Goal: Task Accomplishment & Management: Manage account settings

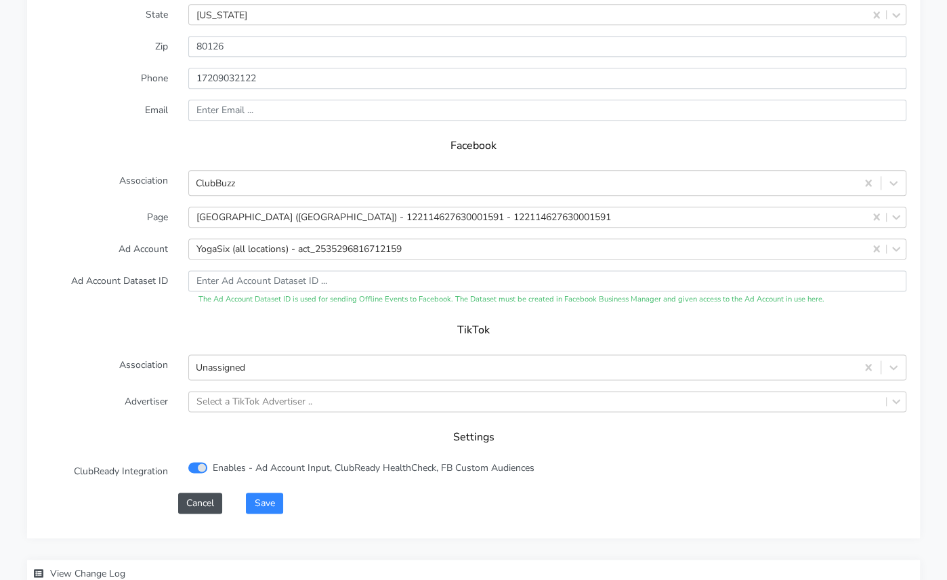
scroll to position [1364, 0]
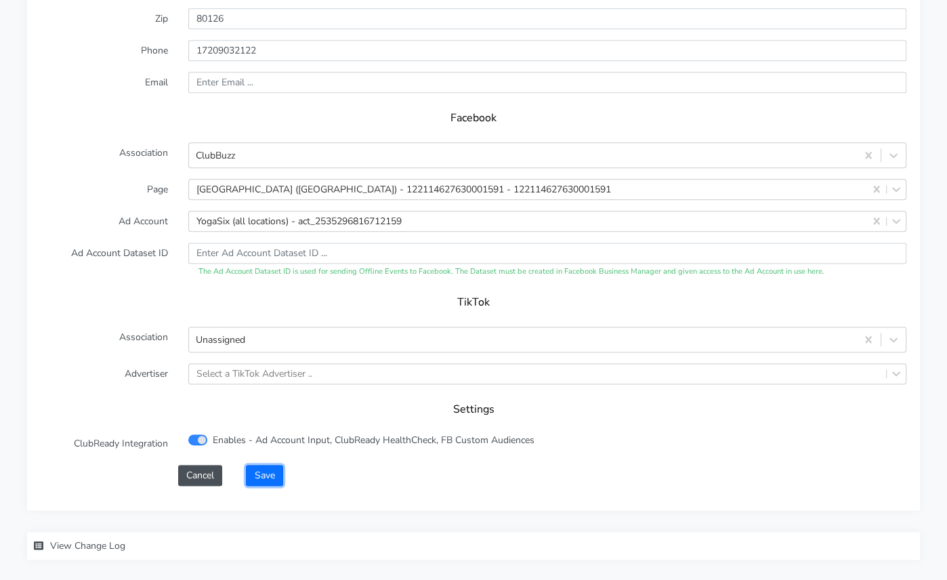
click at [270, 465] on button "Save" at bounding box center [264, 475] width 37 height 21
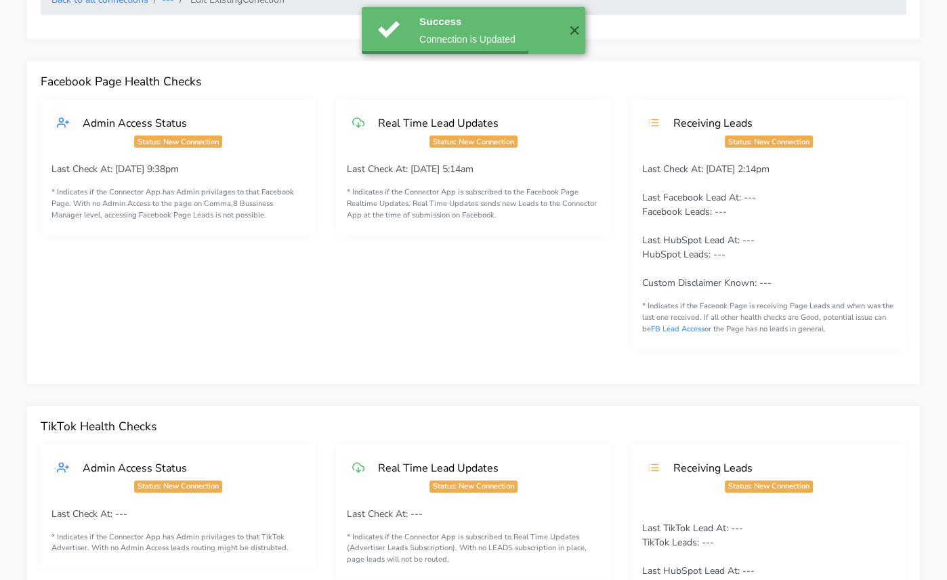
scroll to position [0, 0]
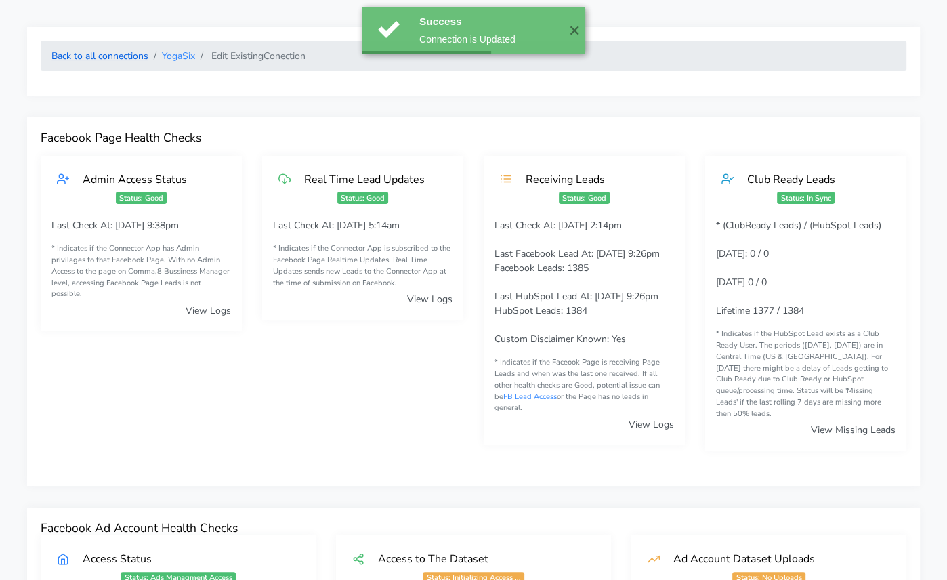
click at [103, 52] on link "Back to all connections" at bounding box center [99, 55] width 97 height 13
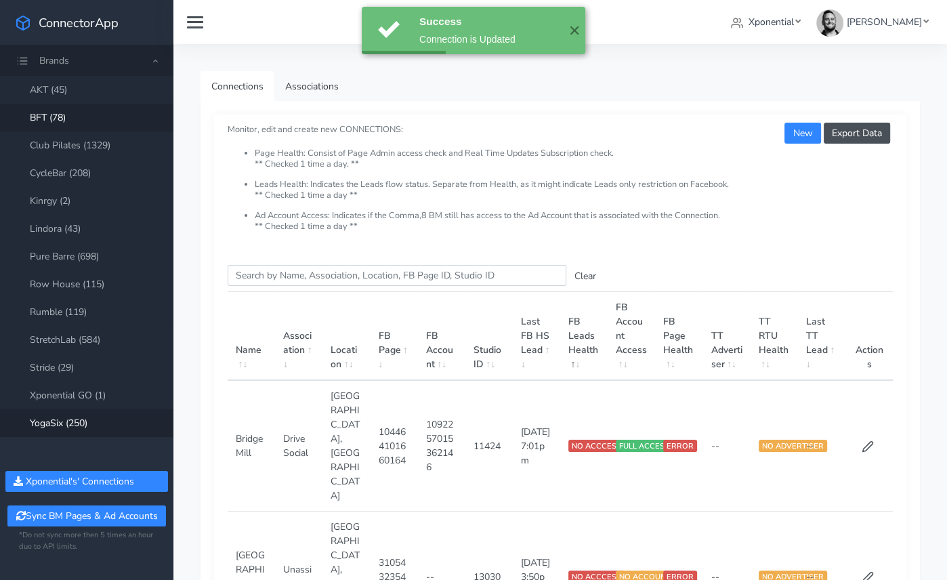
click at [70, 115] on link "BFT (78)" at bounding box center [86, 118] width 173 height 28
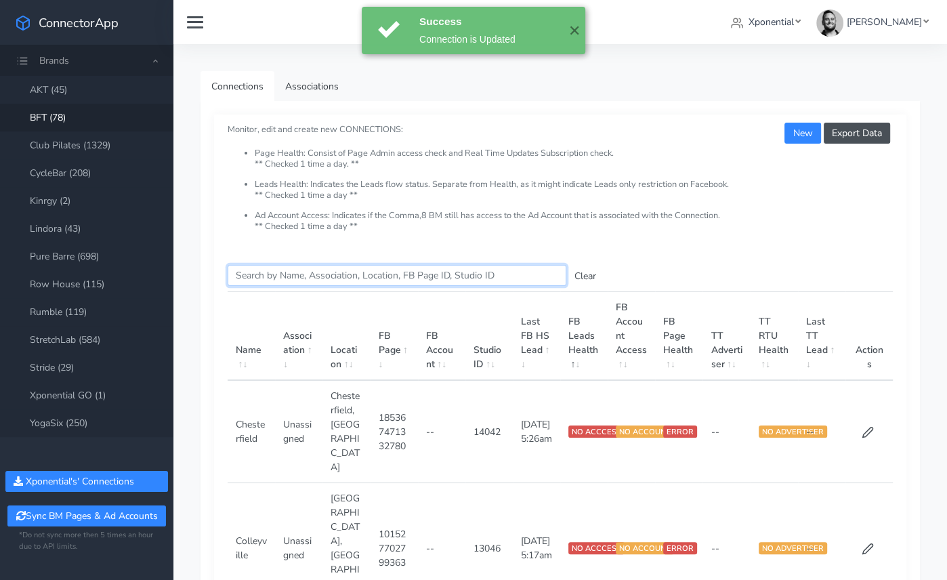
click at [280, 279] on input "Search this table" at bounding box center [397, 275] width 339 height 21
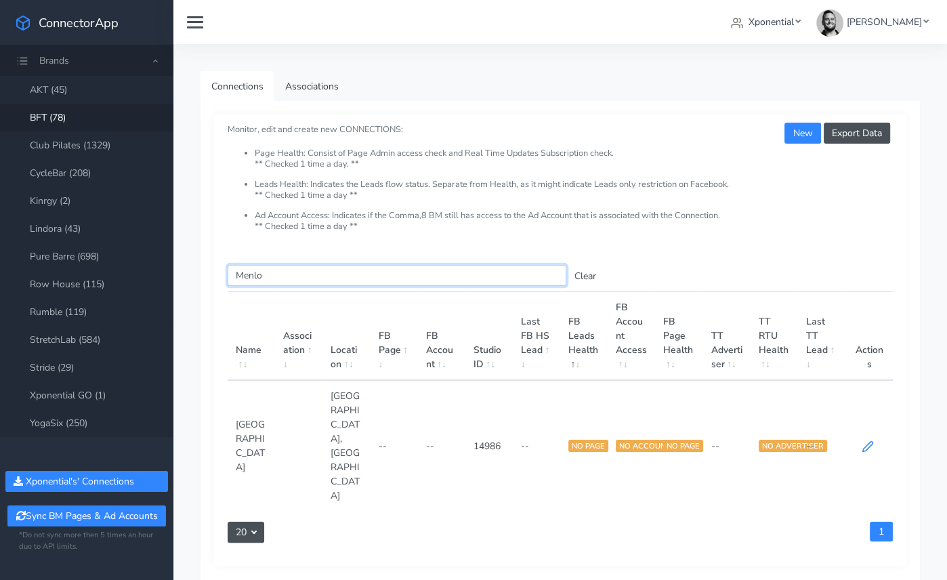
type input "Menlo"
click at [869, 440] on icon at bounding box center [868, 446] width 12 height 12
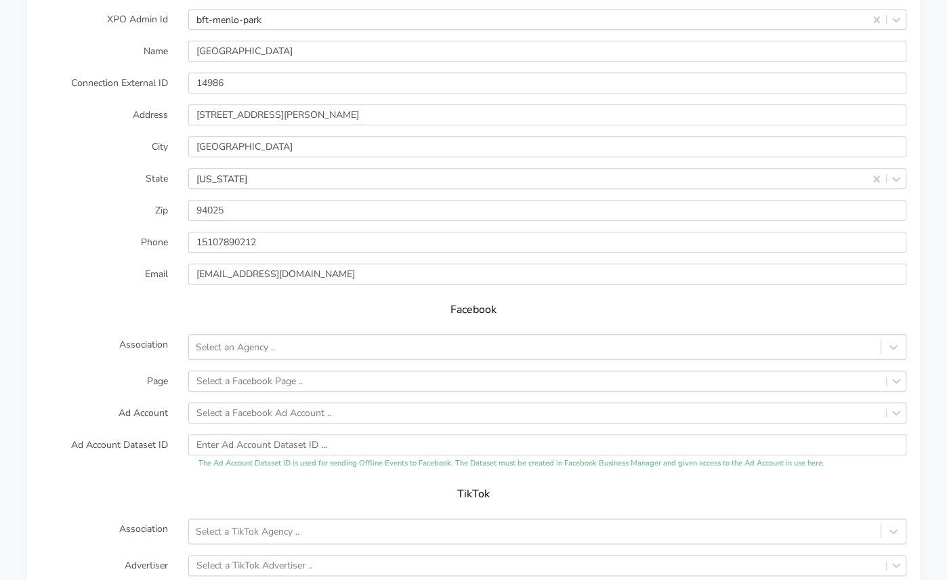
scroll to position [1245, 0]
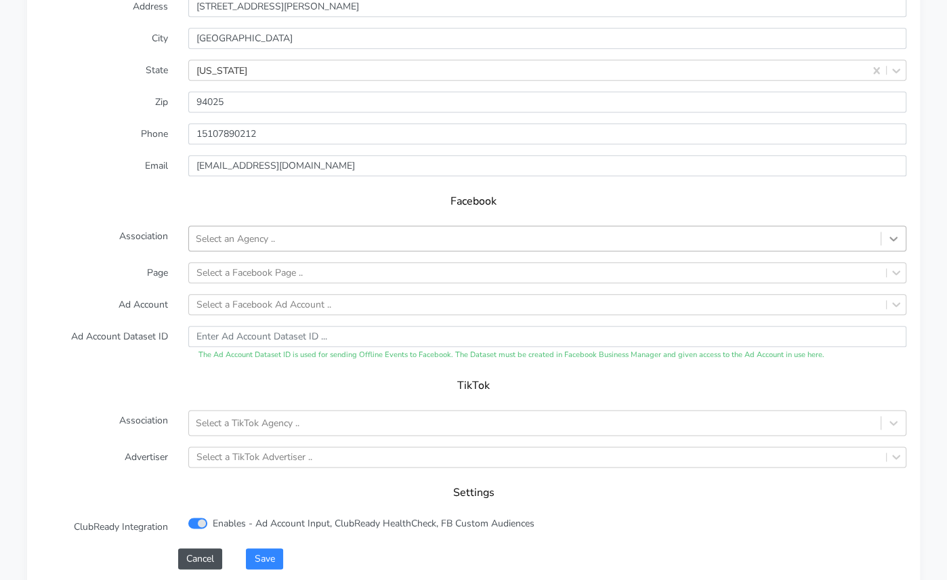
click at [890, 232] on icon at bounding box center [894, 239] width 14 height 14
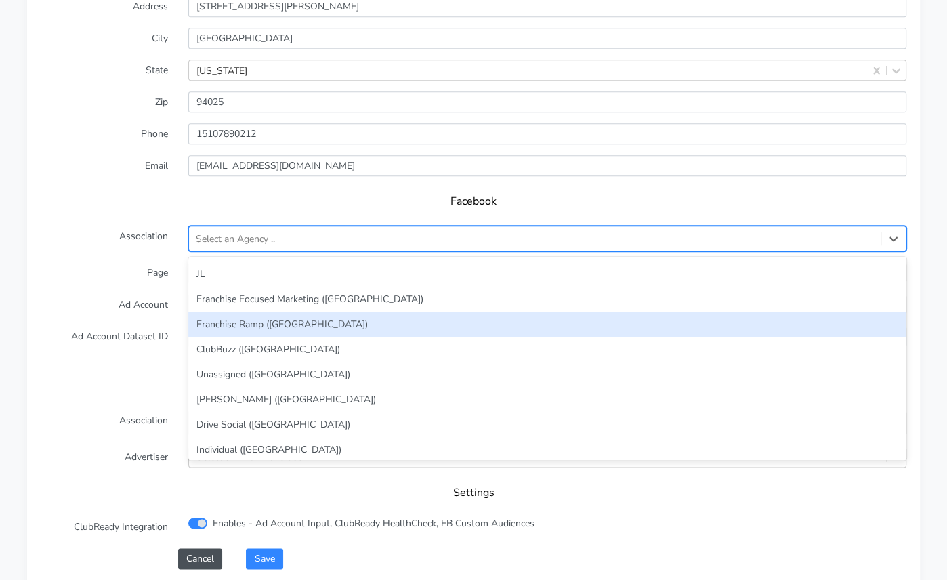
scroll to position [177, 0]
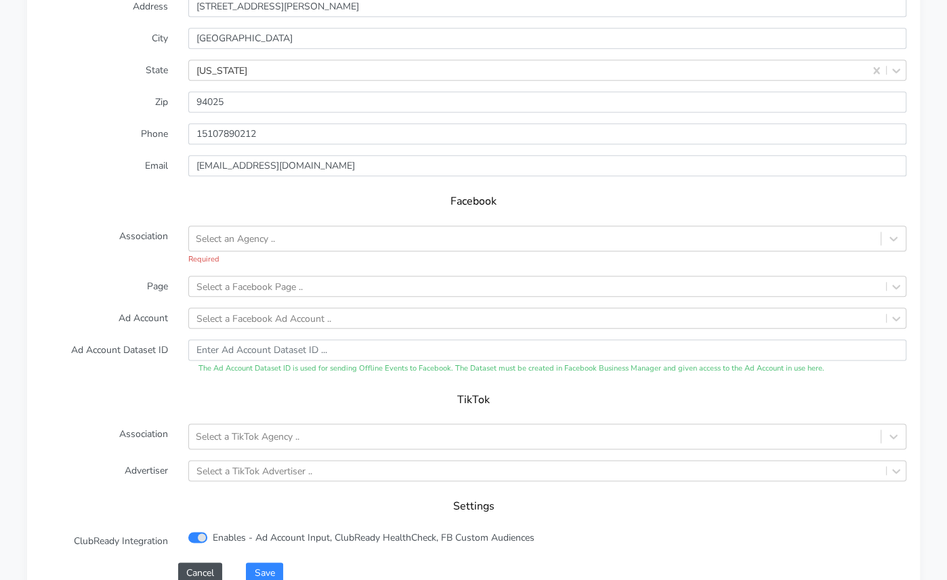
click at [72, 226] on label "Association" at bounding box center [104, 246] width 148 height 40
click at [895, 232] on icon at bounding box center [894, 239] width 14 height 14
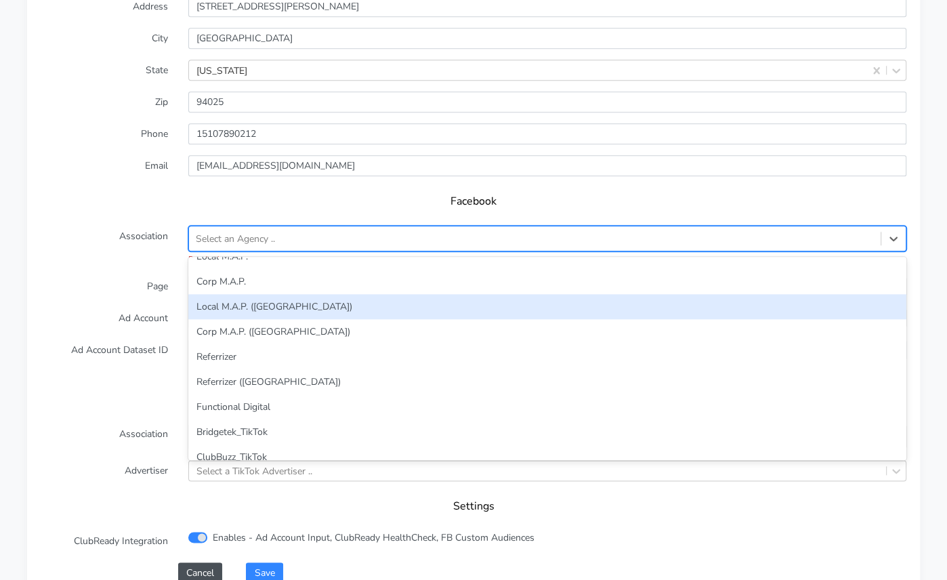
scroll to position [419, 0]
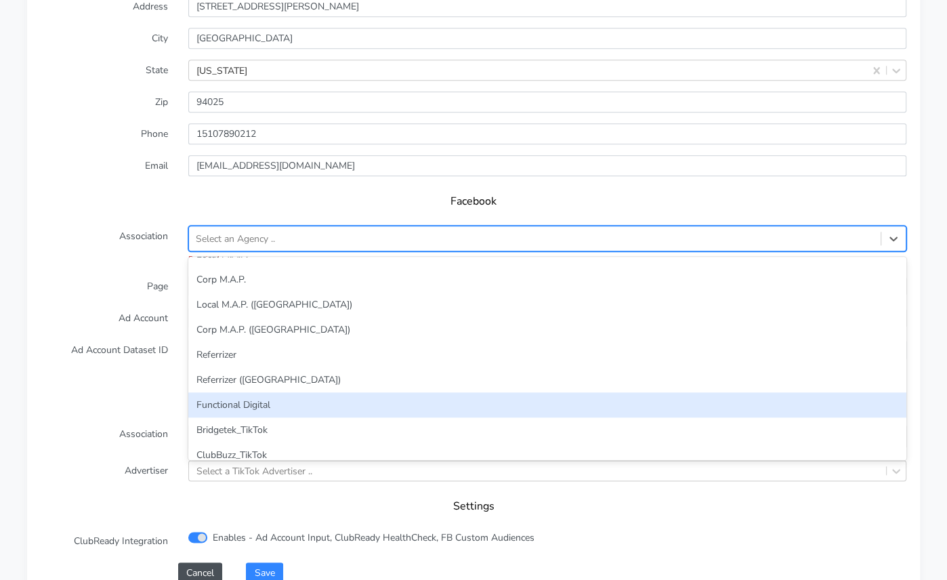
click at [457, 392] on div "Functional Digital" at bounding box center [547, 404] width 718 height 25
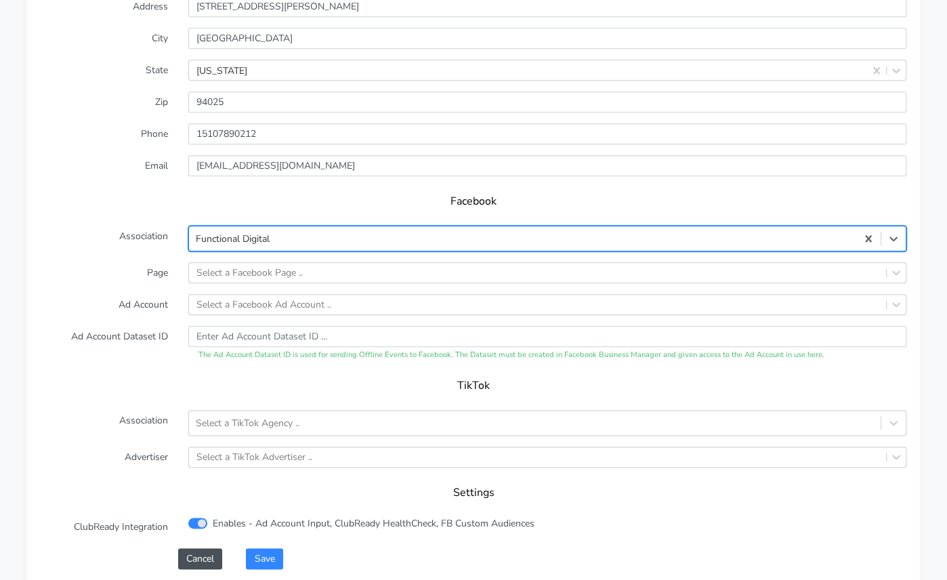
click at [121, 262] on label "Page" at bounding box center [104, 272] width 148 height 21
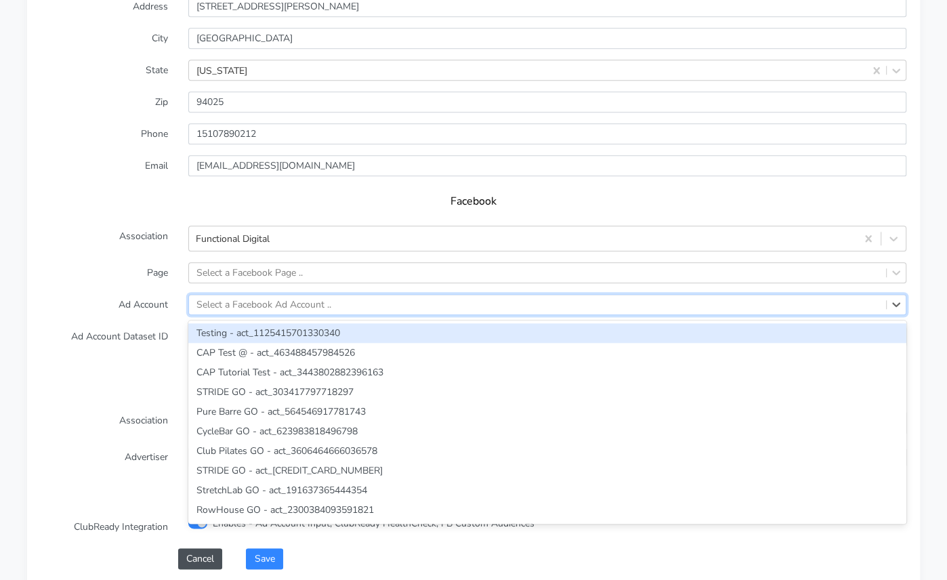
click at [256, 297] on div "Select a Facebook Ad Account .." at bounding box center [263, 304] width 135 height 14
paste input "1080936193389488"
type input "1080936193389488"
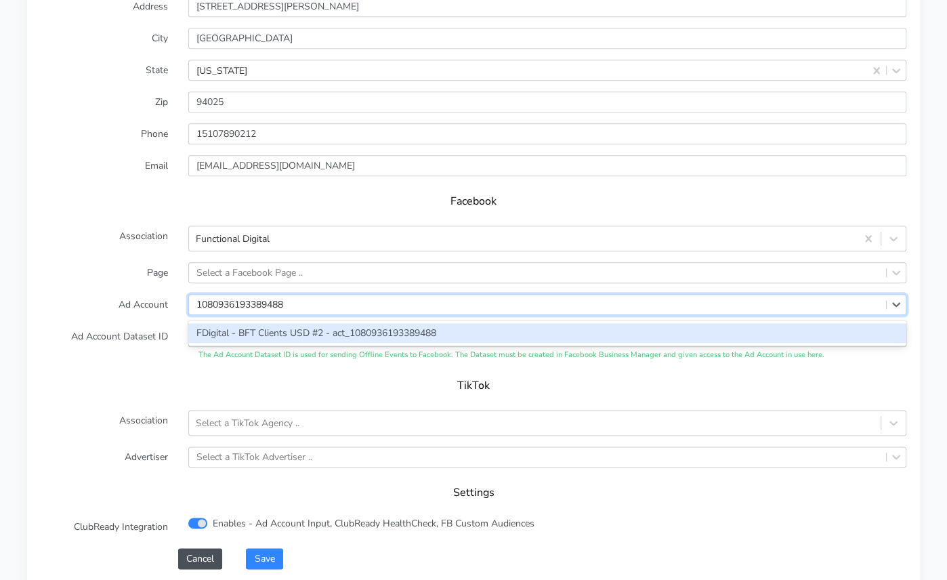
click at [250, 323] on div "FDigital - BFT Clients USD #2 - act_1080936193389488" at bounding box center [547, 333] width 718 height 20
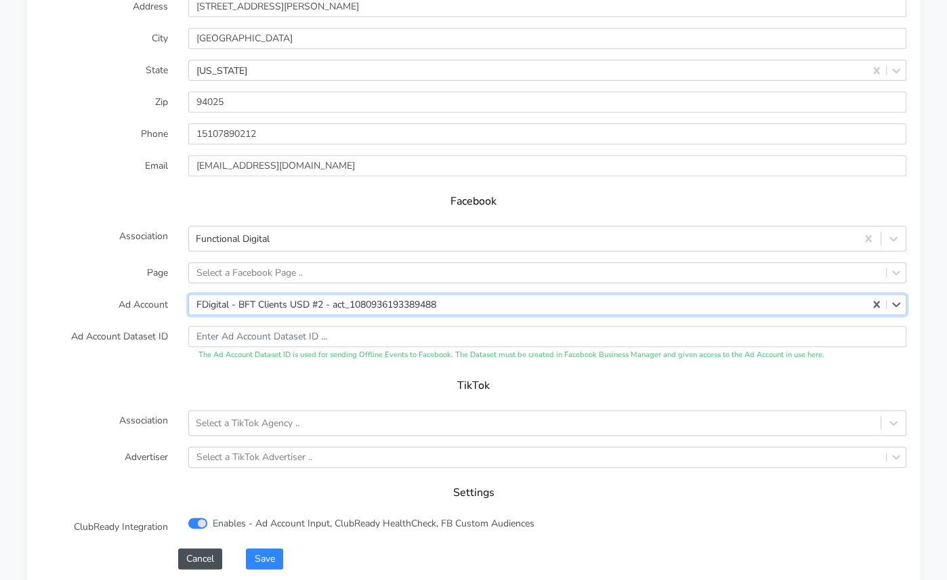
click at [115, 293] on form "XPO Admin Id bft-menlo-park Name Menlo Park Connection External ID 14986 Addres…" at bounding box center [474, 234] width 866 height 668
click at [270, 548] on button "Save" at bounding box center [264, 558] width 37 height 21
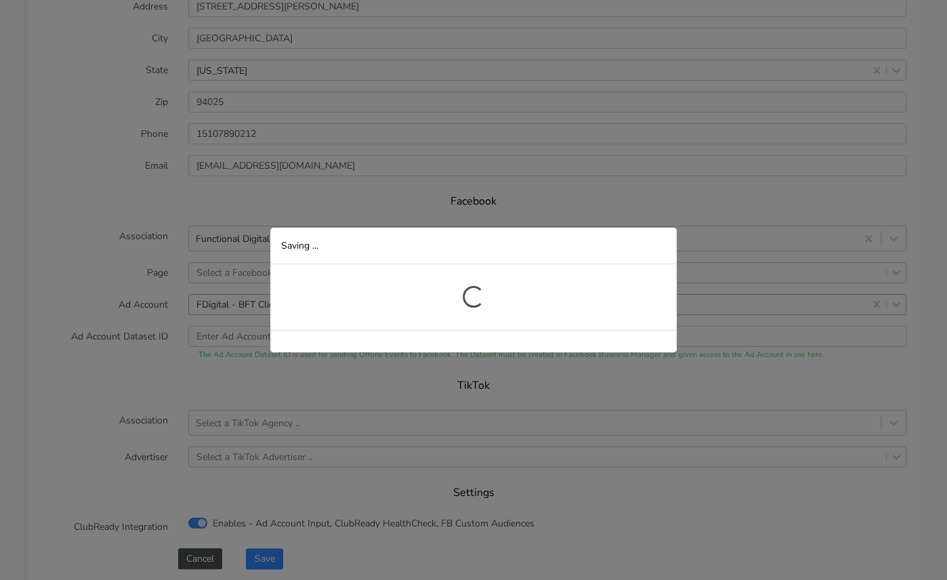
scroll to position [257, 0]
